Goal: Transaction & Acquisition: Purchase product/service

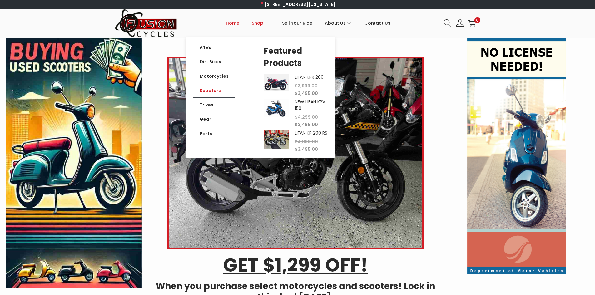
click at [210, 91] on link "Scooters" at bounding box center [214, 90] width 42 height 14
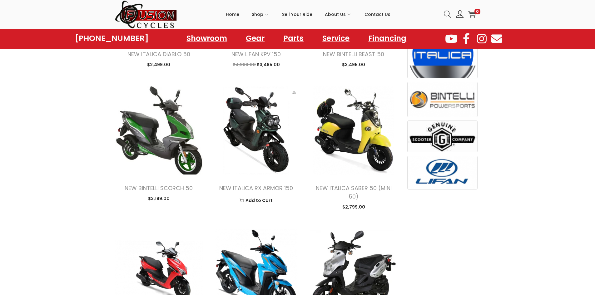
scroll to position [312, 0]
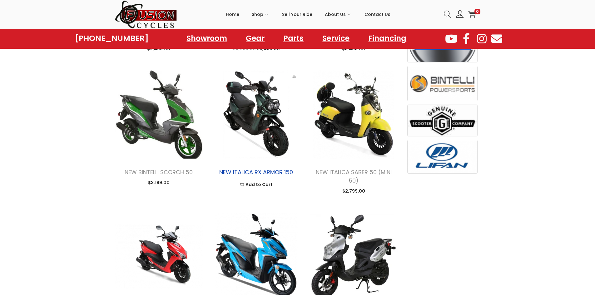
click at [262, 172] on link "NEW ITALICA RX ARMOR 150" at bounding box center [256, 172] width 74 height 8
